Goal: Task Accomplishment & Management: Manage account settings

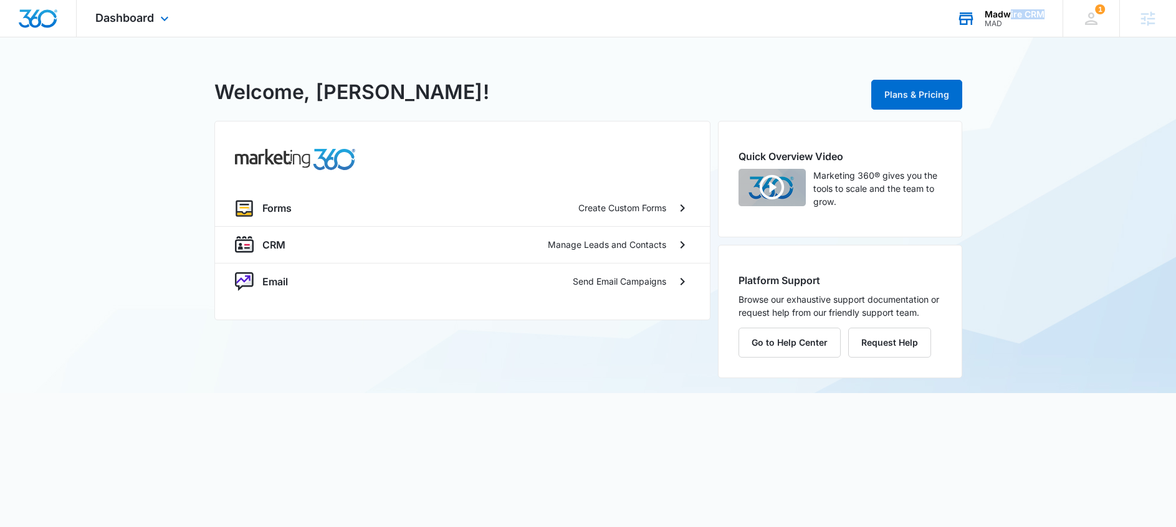
click at [1008, 19] on div "Madwire CRM MAD" at bounding box center [1015, 18] width 60 height 19
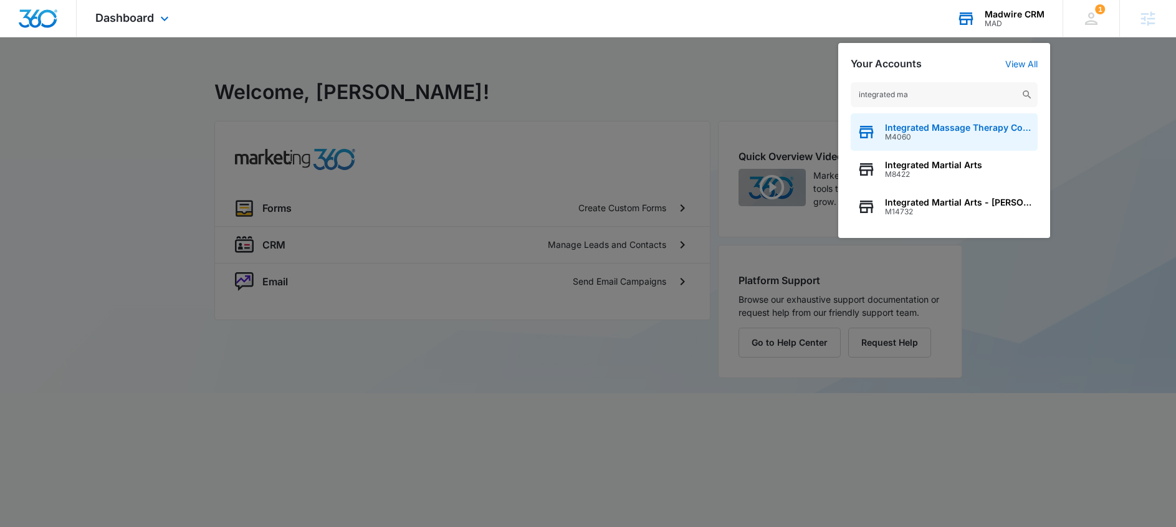
type input "integrated ma"
click at [924, 128] on span "Integrated Massage Therapy College" at bounding box center [958, 128] width 147 height 10
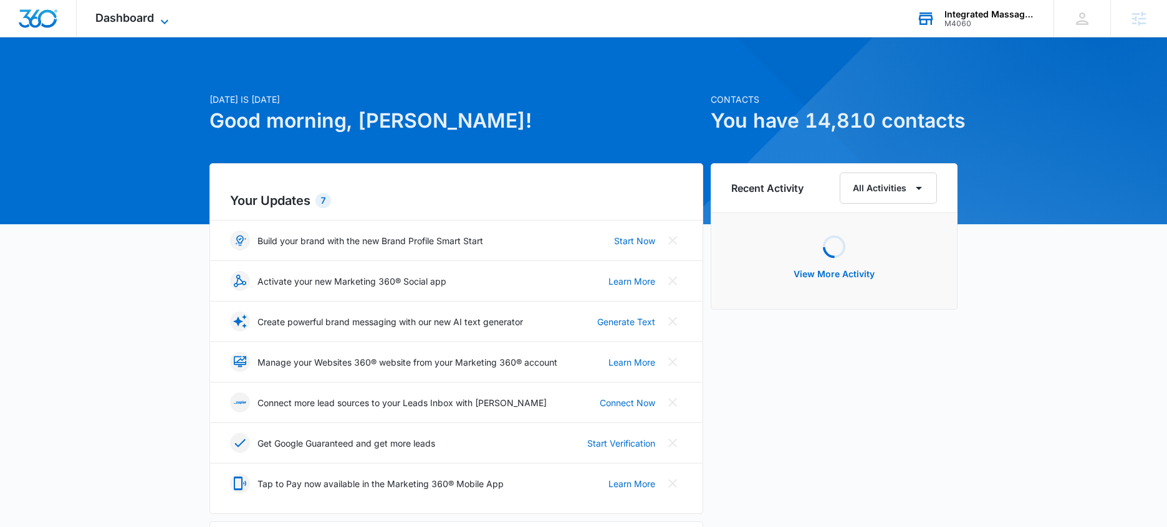
click at [152, 23] on span "Dashboard" at bounding box center [124, 17] width 59 height 13
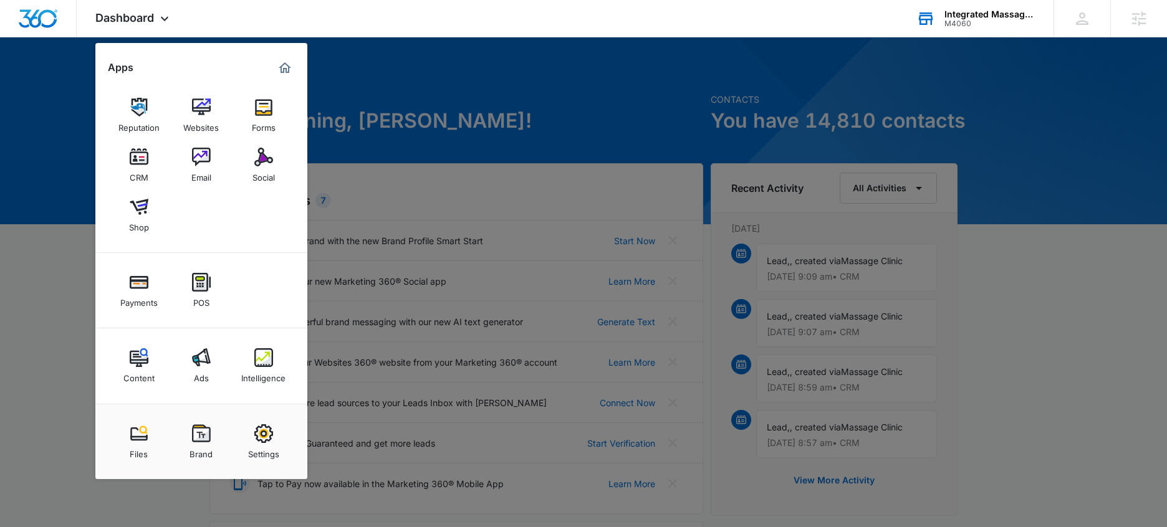
click at [204, 353] on img at bounding box center [201, 358] width 19 height 19
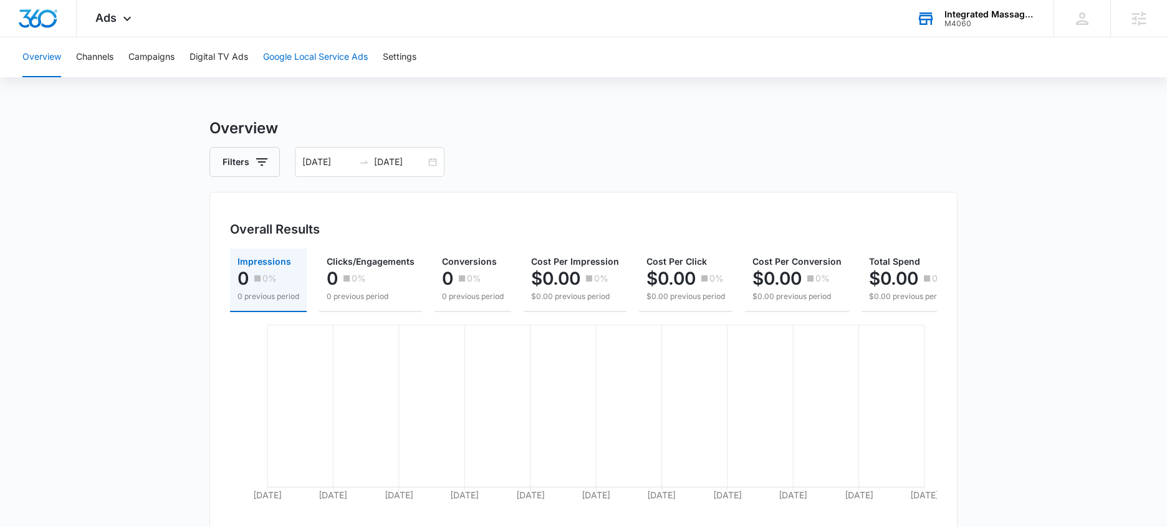
click at [330, 62] on button "Google Local Service Ads" at bounding box center [315, 57] width 105 height 40
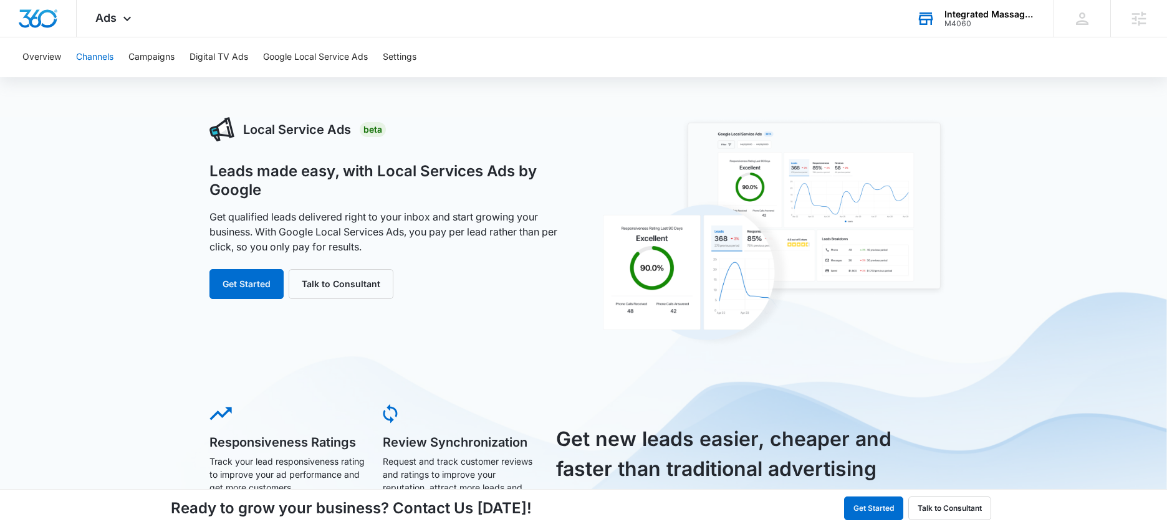
click at [88, 59] on button "Channels" at bounding box center [94, 57] width 37 height 40
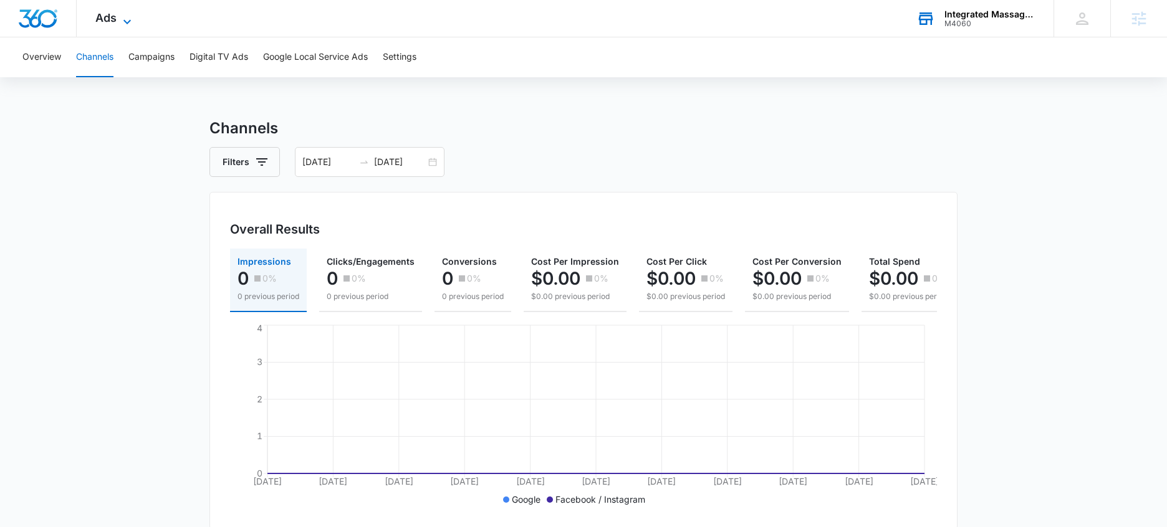
click at [106, 17] on span "Ads" at bounding box center [105, 17] width 21 height 13
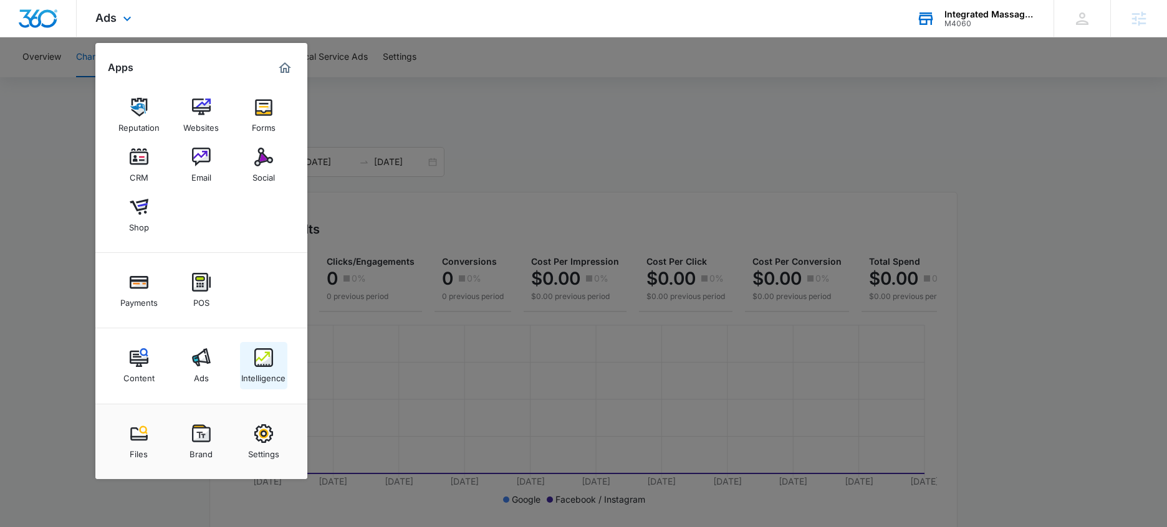
click at [274, 377] on div "Intelligence" at bounding box center [263, 375] width 44 height 16
